Goal: Transaction & Acquisition: Purchase product/service

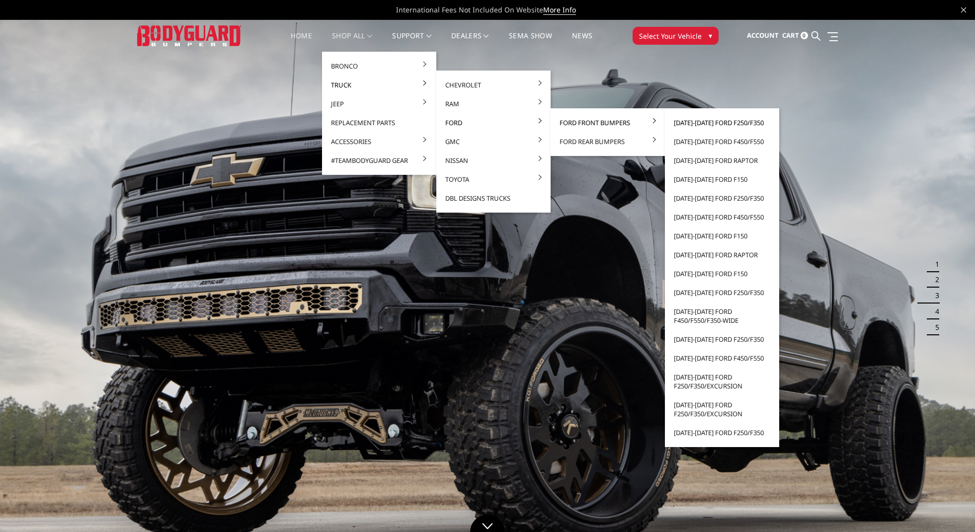
click at [689, 124] on link "[DATE]-[DATE] Ford F250/F350" at bounding box center [722, 122] width 106 height 19
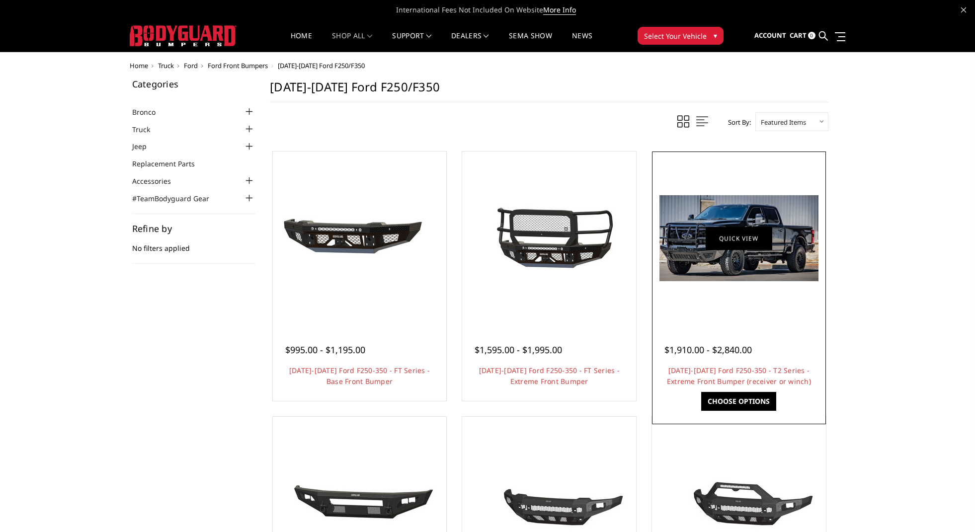
click at [743, 249] on link "Quick view" at bounding box center [738, 238] width 67 height 23
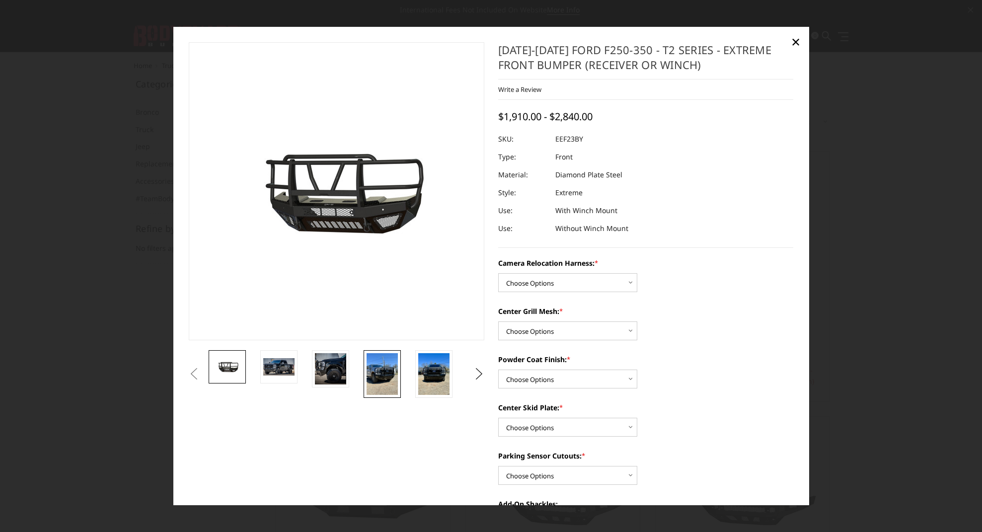
click at [377, 371] on img at bounding box center [382, 374] width 31 height 42
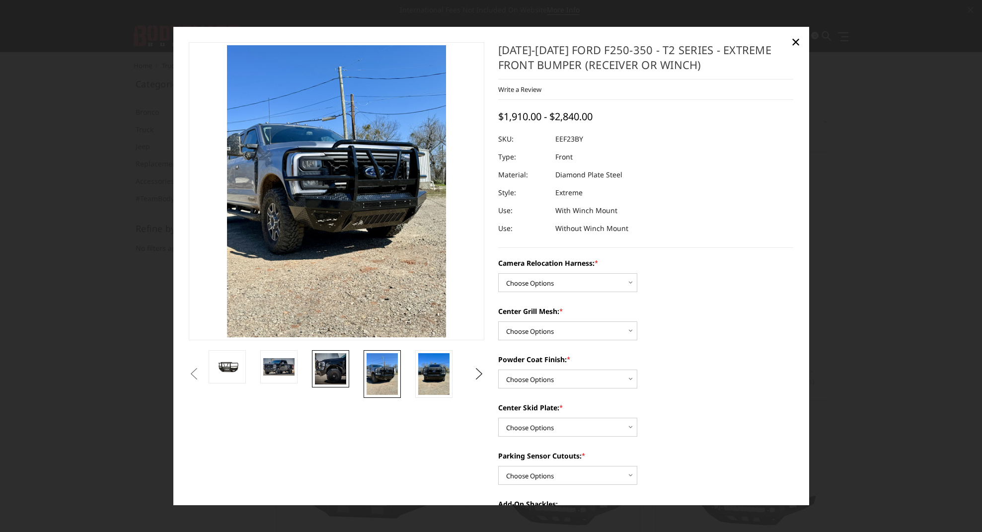
click at [336, 370] on img at bounding box center [330, 368] width 31 height 31
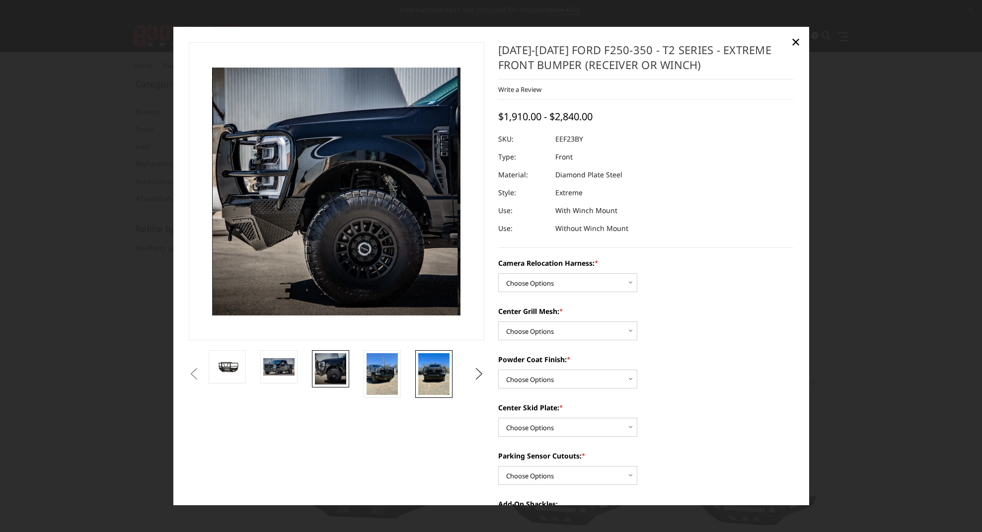
click at [422, 370] on img at bounding box center [433, 374] width 31 height 42
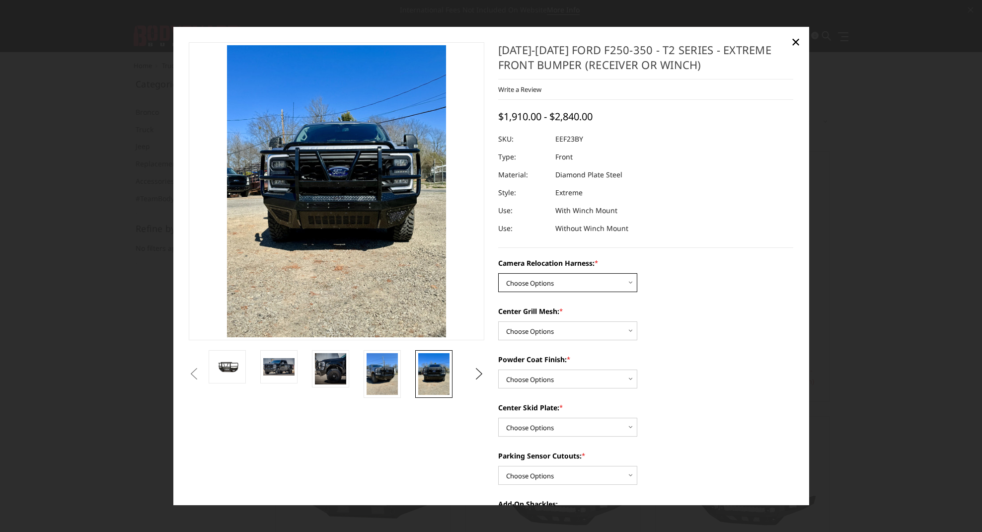
click at [608, 284] on select "Choose Options Without camera harness With camera harness" at bounding box center [567, 282] width 139 height 19
click at [792, 45] on span "×" at bounding box center [795, 41] width 9 height 21
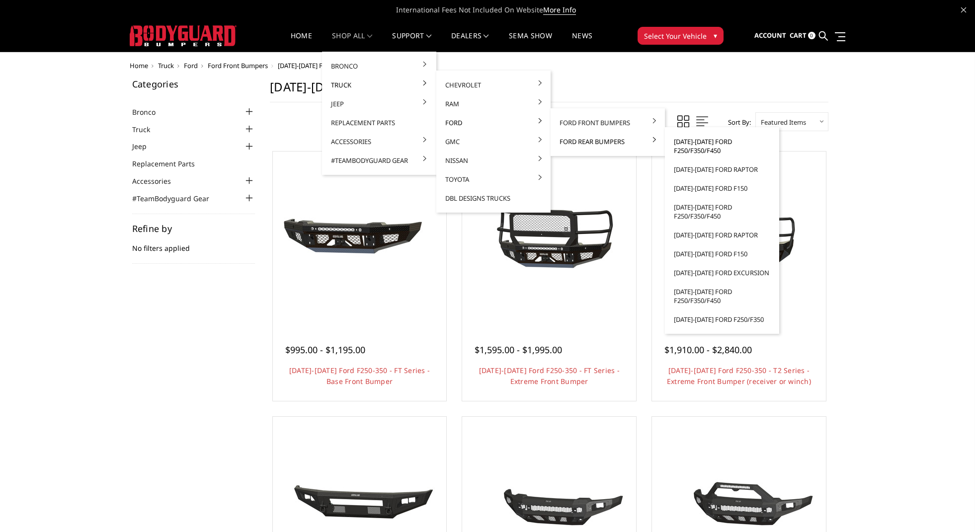
click at [684, 144] on link "[DATE]-[DATE] Ford F250/F350/F450" at bounding box center [722, 146] width 106 height 28
